Goal: Feedback & Contribution: Submit feedback/report problem

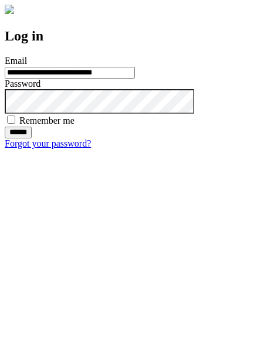
type input "**********"
click at [32, 138] on input "******" at bounding box center [18, 133] width 27 height 12
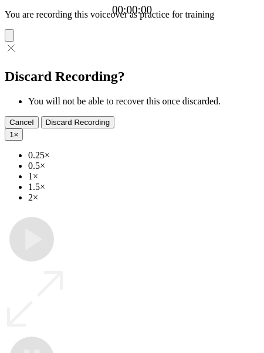
type input "**********"
